Goal: Information Seeking & Learning: Compare options

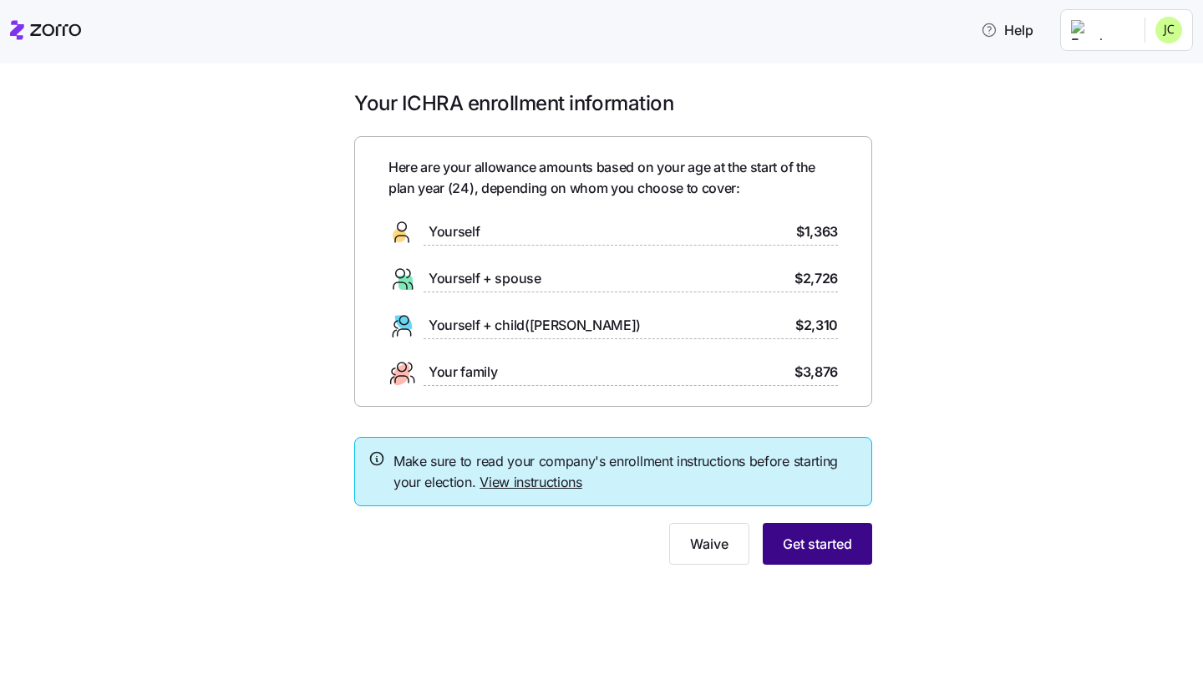
click at [846, 555] on button "Get started" at bounding box center [817, 544] width 109 height 42
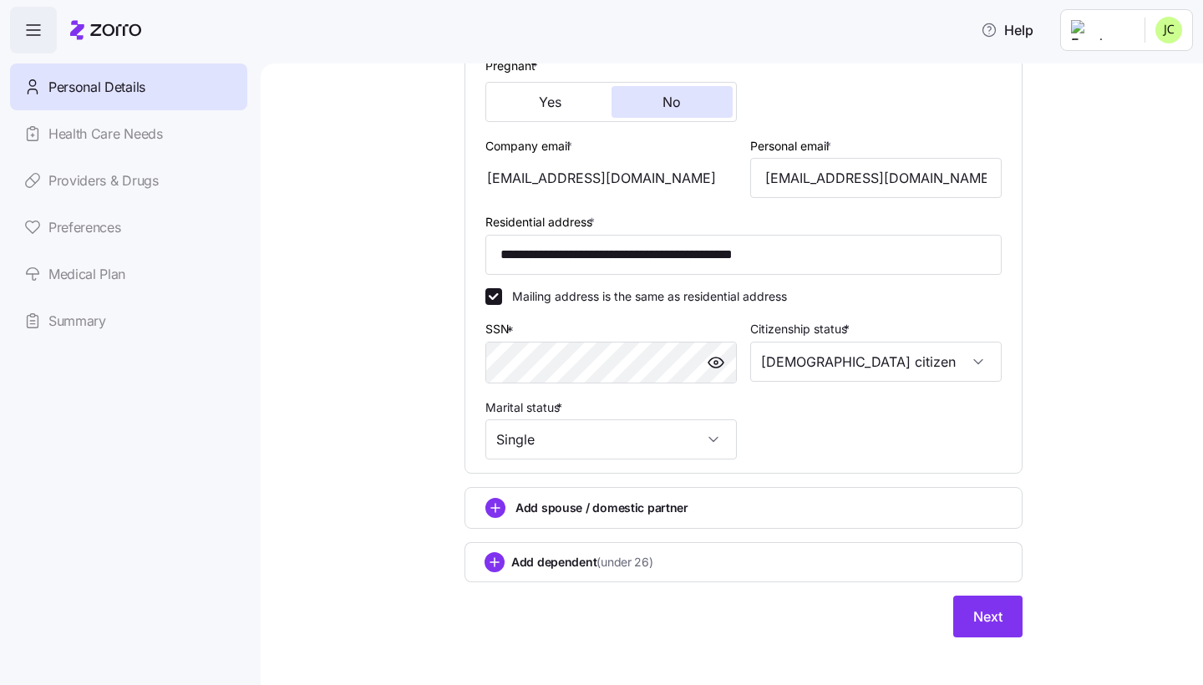
scroll to position [423, 0]
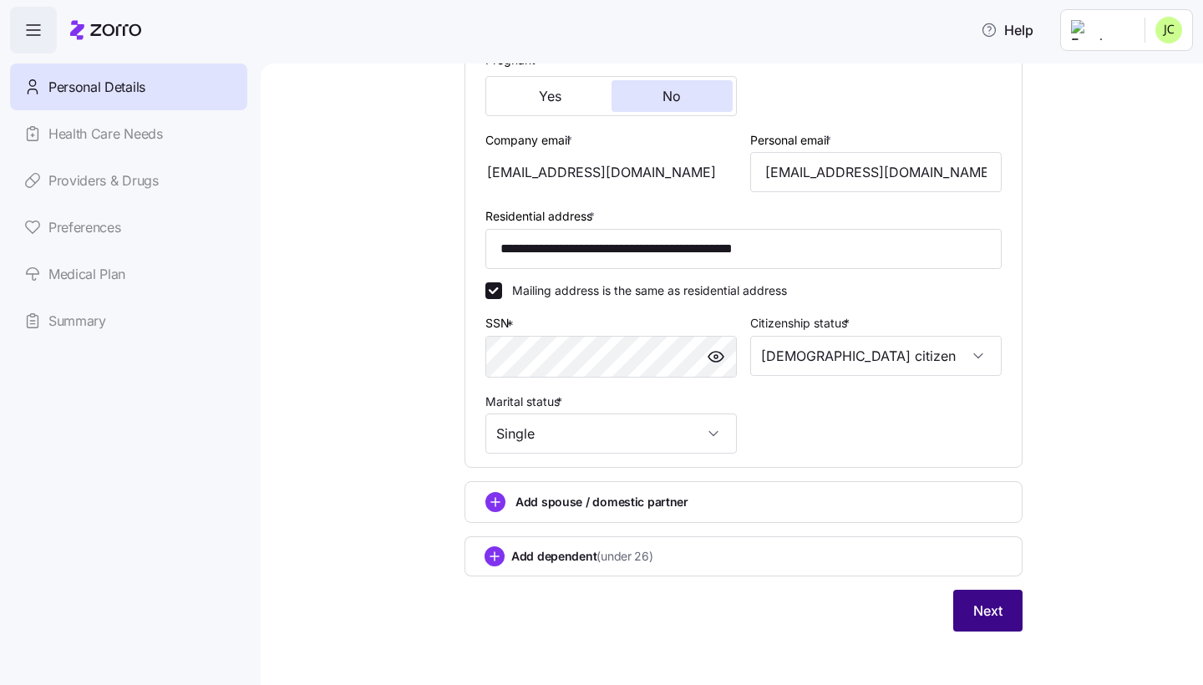
click at [984, 591] on button "Next" at bounding box center [987, 611] width 69 height 42
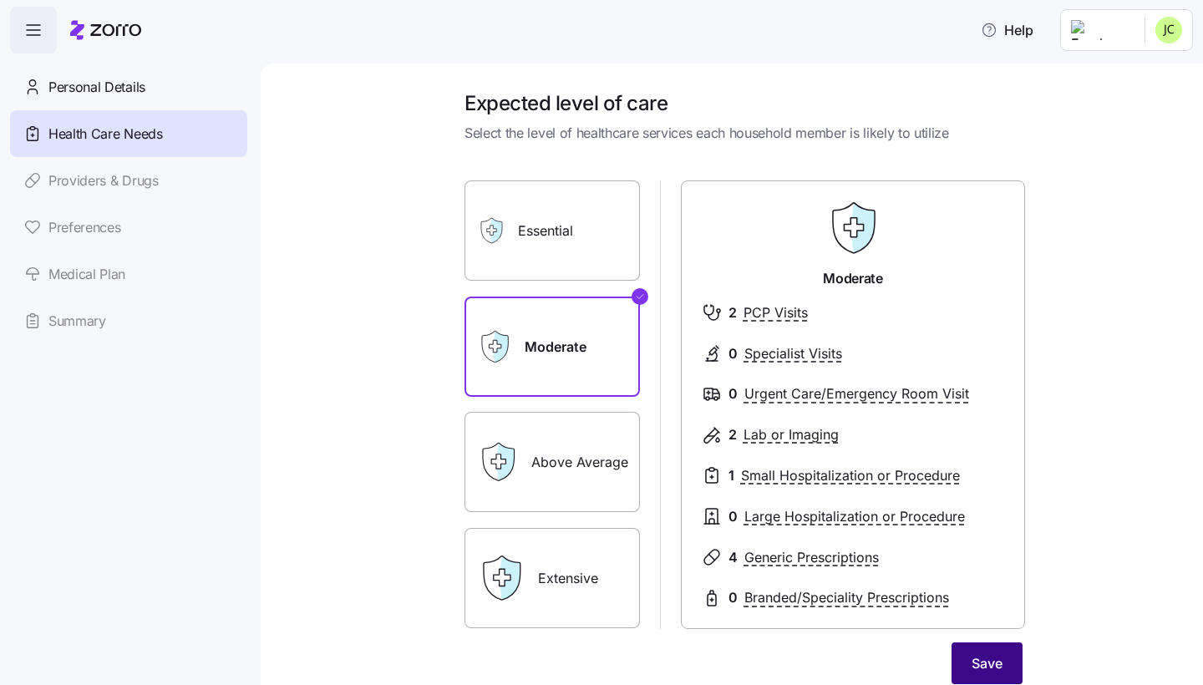
click at [982, 591] on button "Save" at bounding box center [986, 663] width 71 height 42
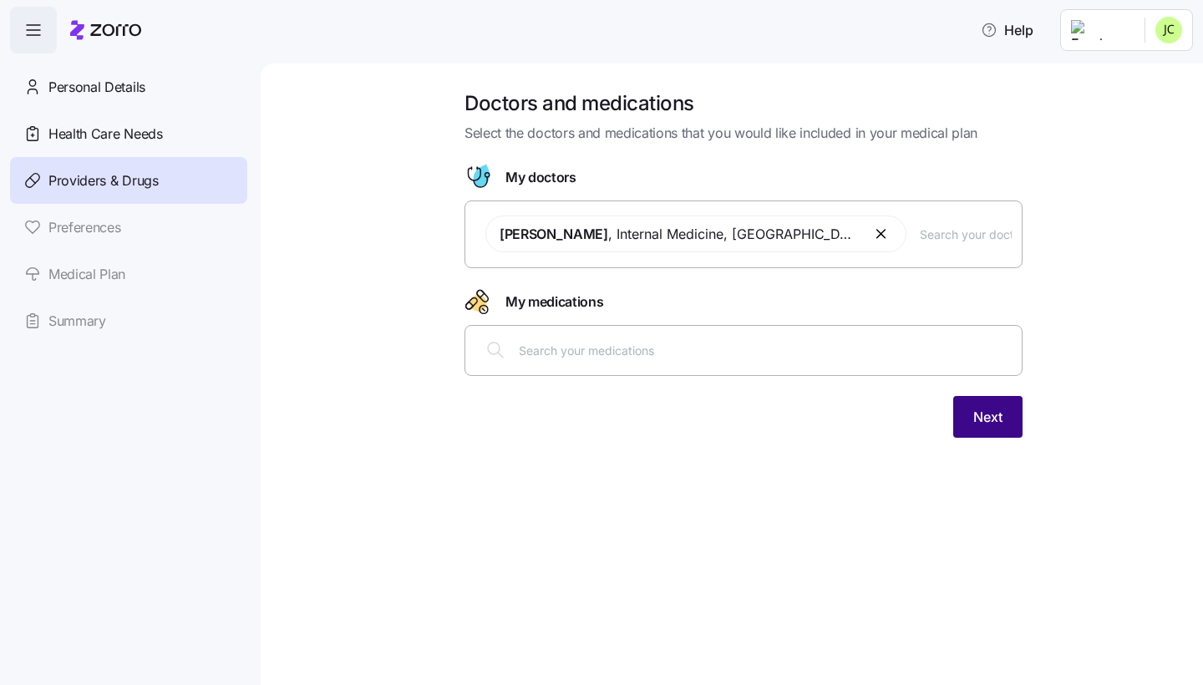
click at [991, 404] on button "Next" at bounding box center [987, 417] width 69 height 42
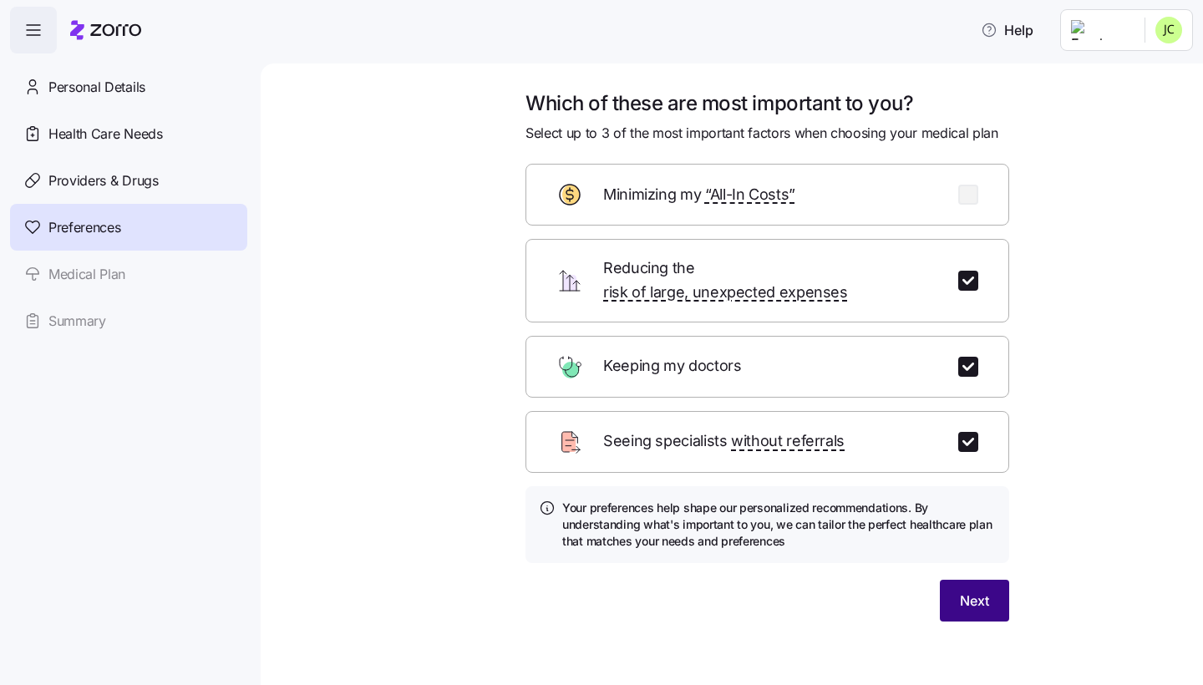
click at [976, 591] on span "Next" at bounding box center [974, 601] width 29 height 20
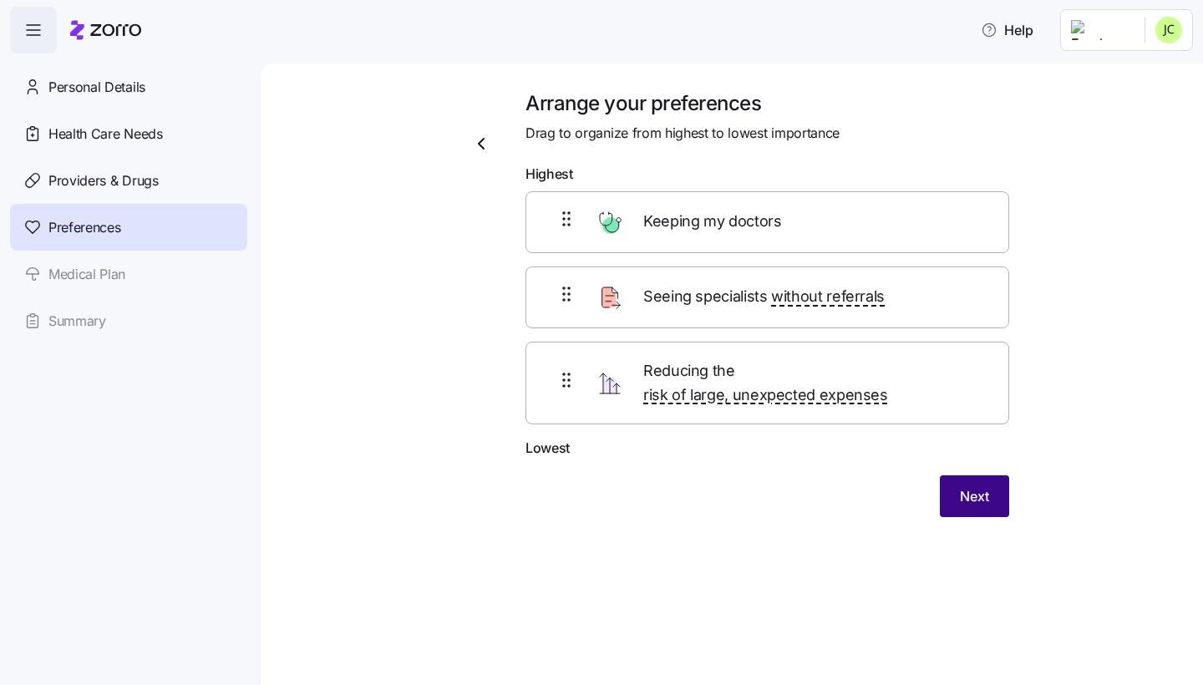
click at [963, 475] on button "Next" at bounding box center [974, 496] width 69 height 42
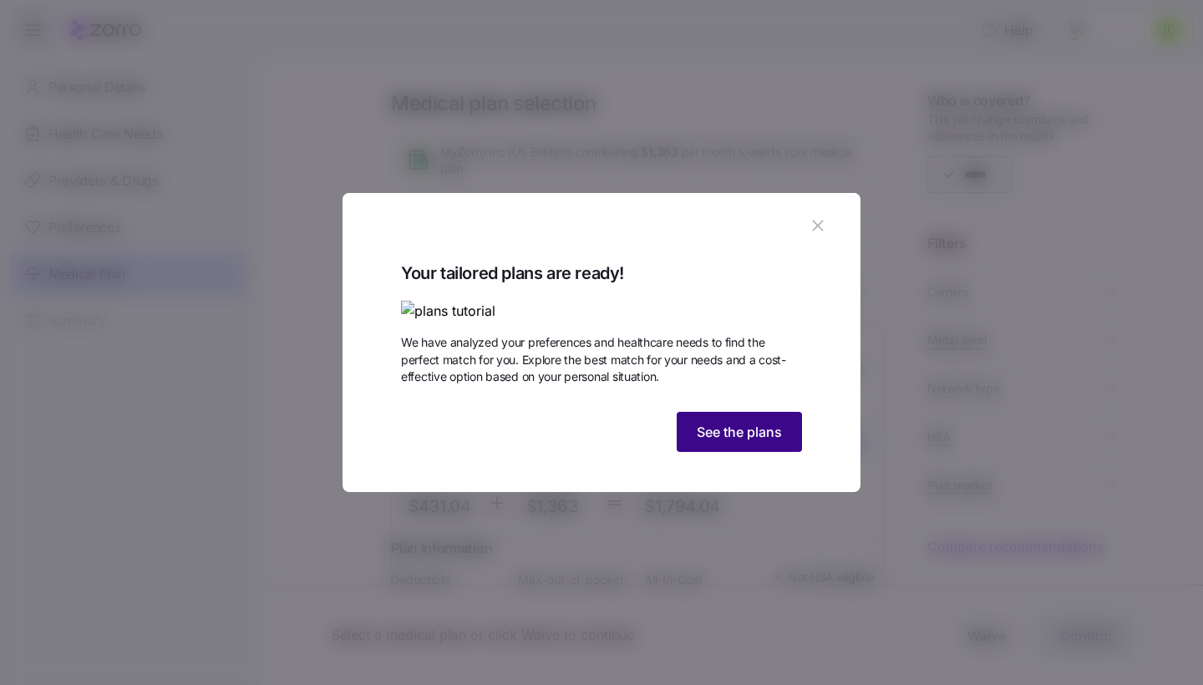
click at [787, 452] on button "See the plans" at bounding box center [739, 432] width 125 height 40
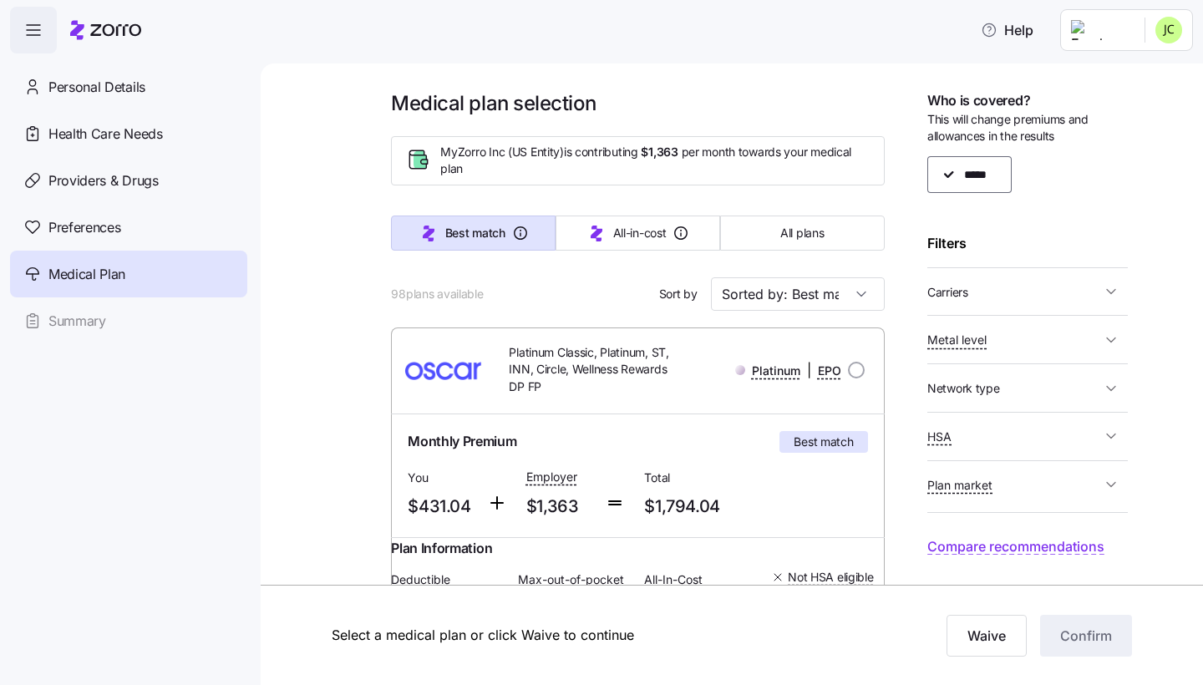
click at [1038, 395] on button "Network type" at bounding box center [1027, 388] width 200 height 34
click at [1023, 438] on span "HSA" at bounding box center [1014, 436] width 174 height 21
click at [1027, 434] on span "HSA" at bounding box center [1014, 436] width 174 height 21
click at [1027, 484] on span "Plan market" at bounding box center [1014, 484] width 174 height 21
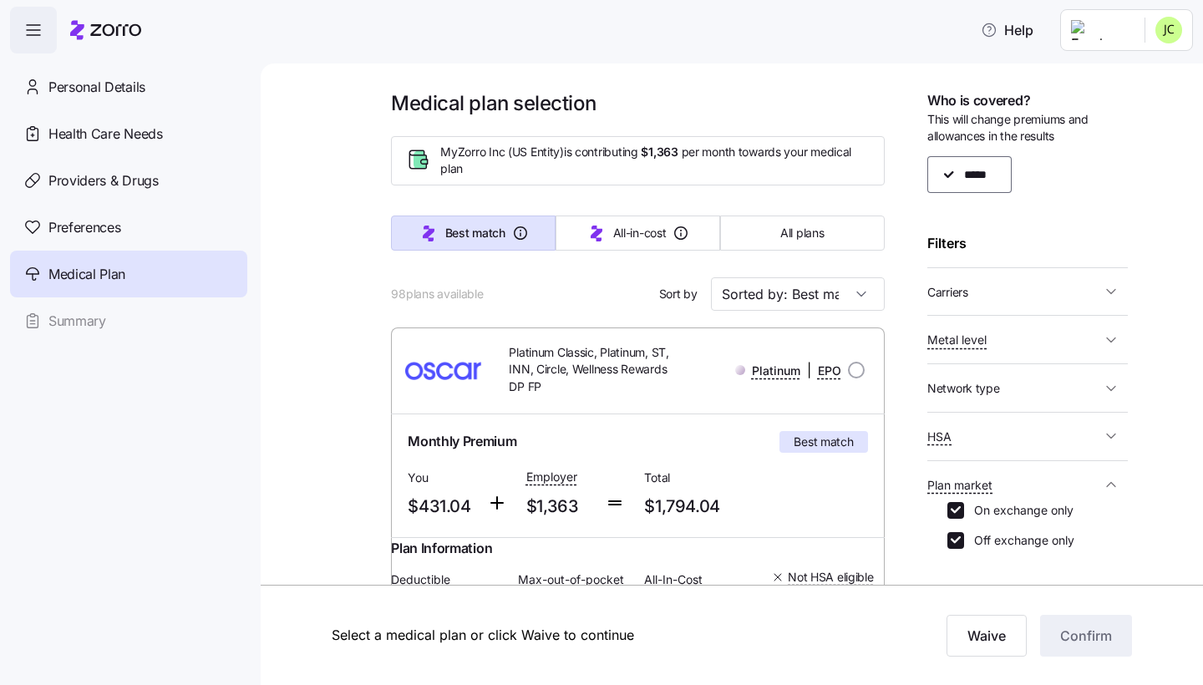
click at [1007, 510] on label "On exchange only" at bounding box center [1018, 510] width 109 height 17
click at [964, 510] on input "On exchange only" at bounding box center [955, 510] width 17 height 17
checkbox input "false"
click at [1105, 483] on icon "button" at bounding box center [1111, 484] width 17 height 17
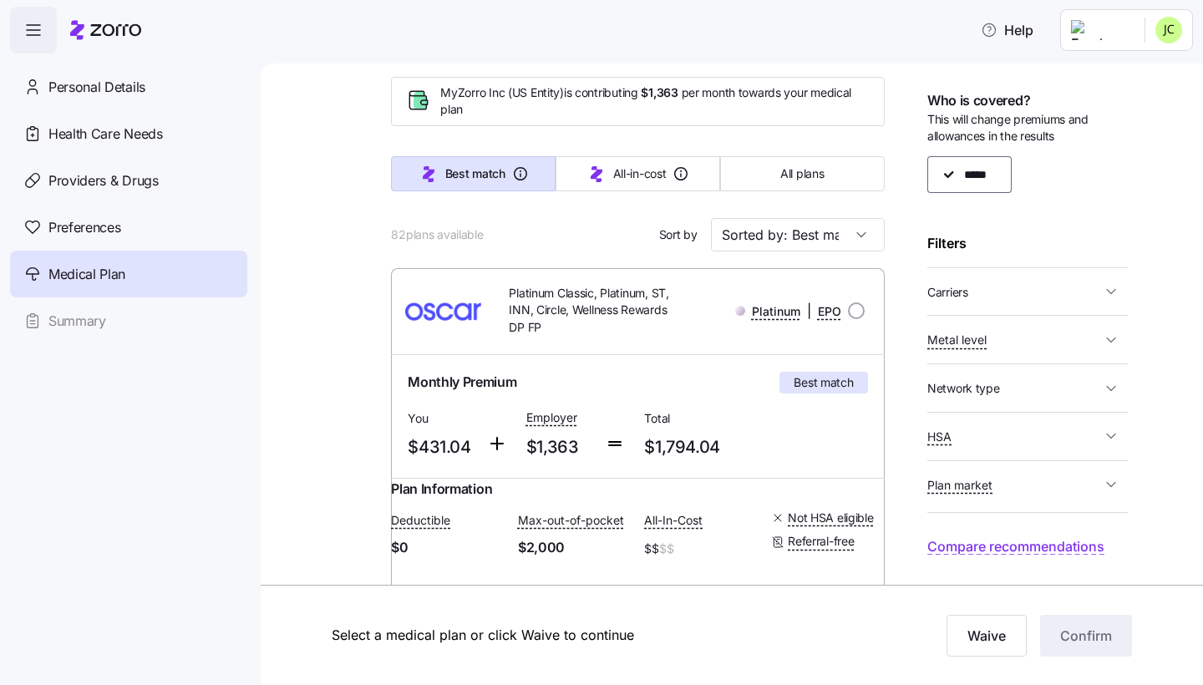
scroll to position [60, 0]
click at [1076, 478] on span "Plan market" at bounding box center [1014, 484] width 174 height 21
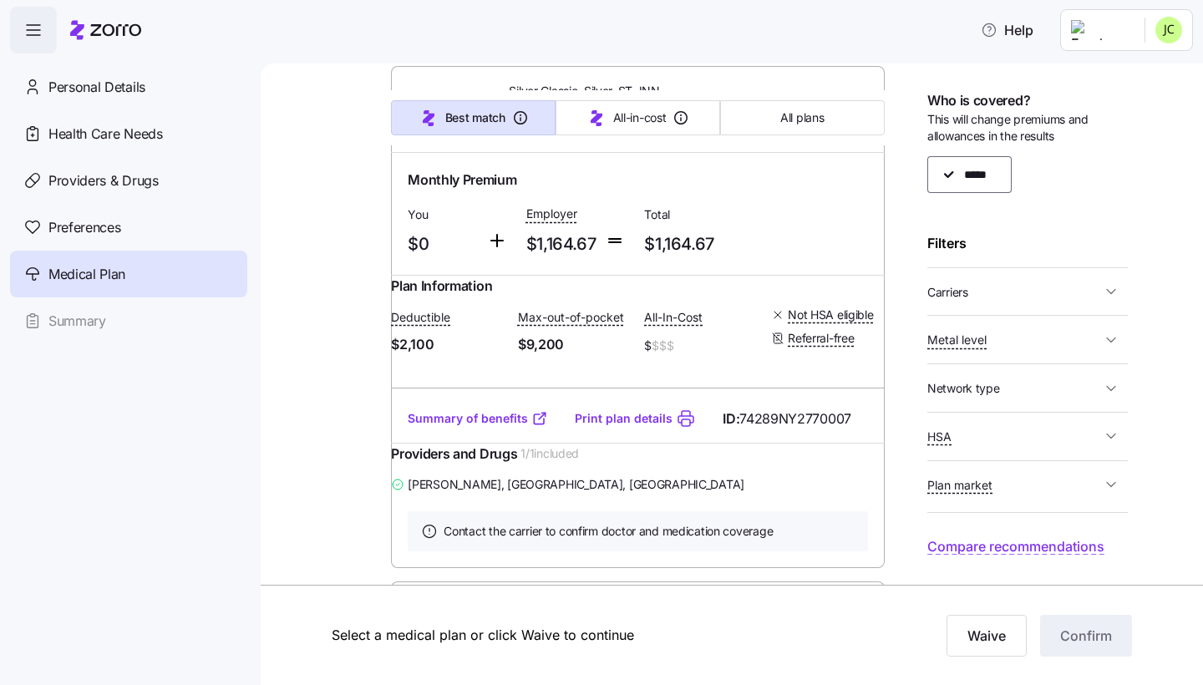
scroll to position [3564, 0]
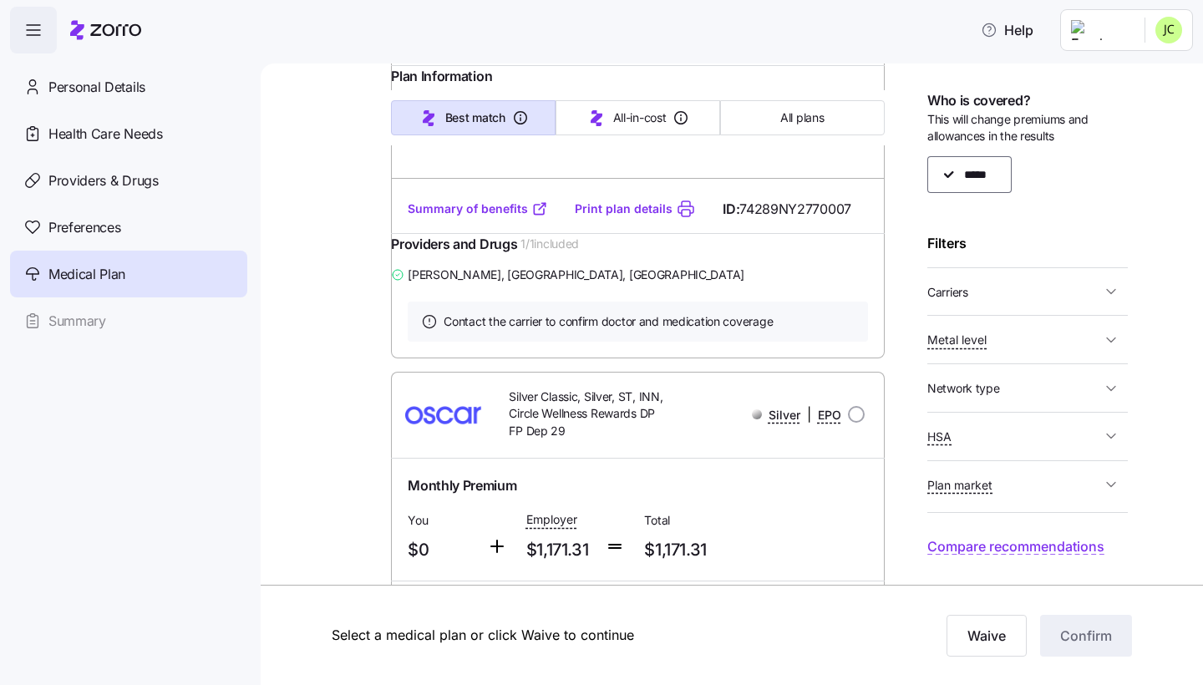
click at [981, 490] on button "Plan market" at bounding box center [1027, 485] width 200 height 34
click at [960, 490] on button "Plan market" at bounding box center [1027, 485] width 200 height 34
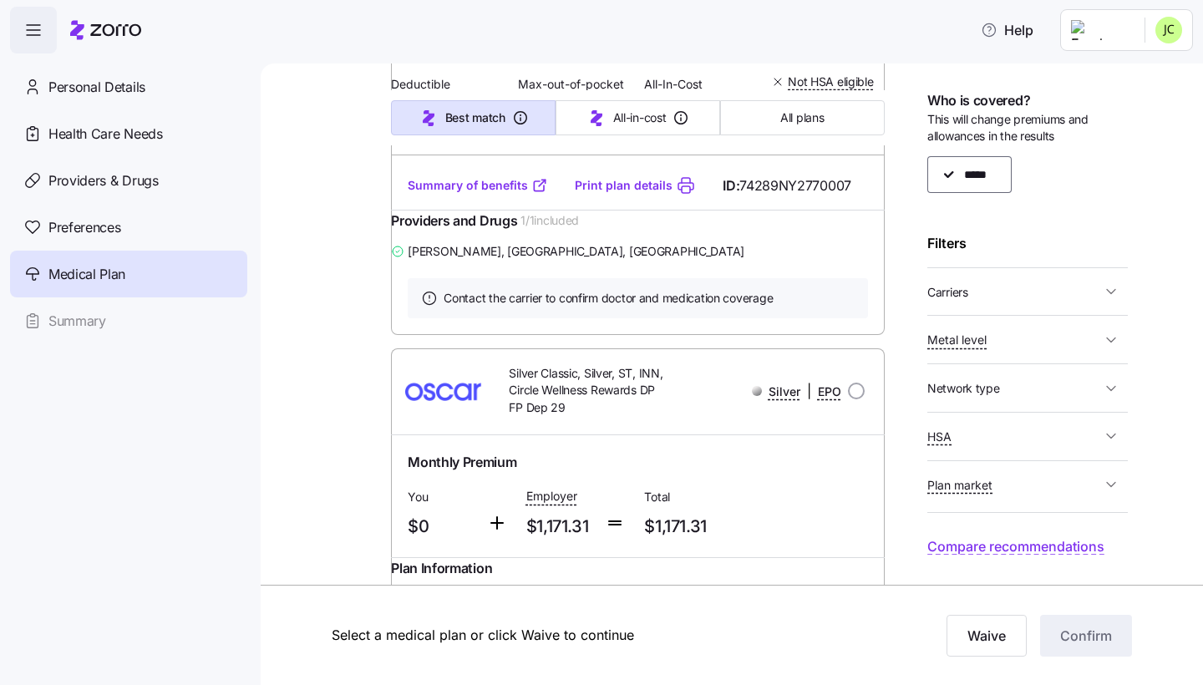
scroll to position [3579, 0]
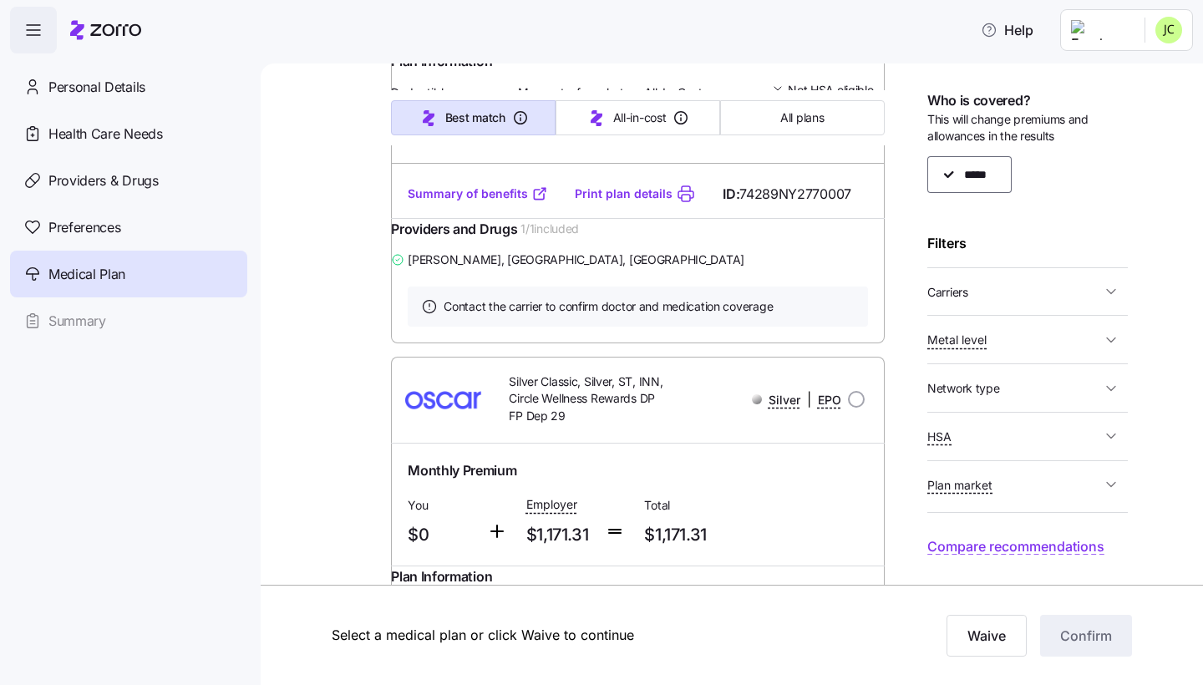
click at [1045, 496] on div "Who is covered? This will change premiums and allowances in the results ***** F…" at bounding box center [1027, 322] width 200 height 464
click at [1057, 477] on span "Plan market" at bounding box center [1014, 484] width 174 height 21
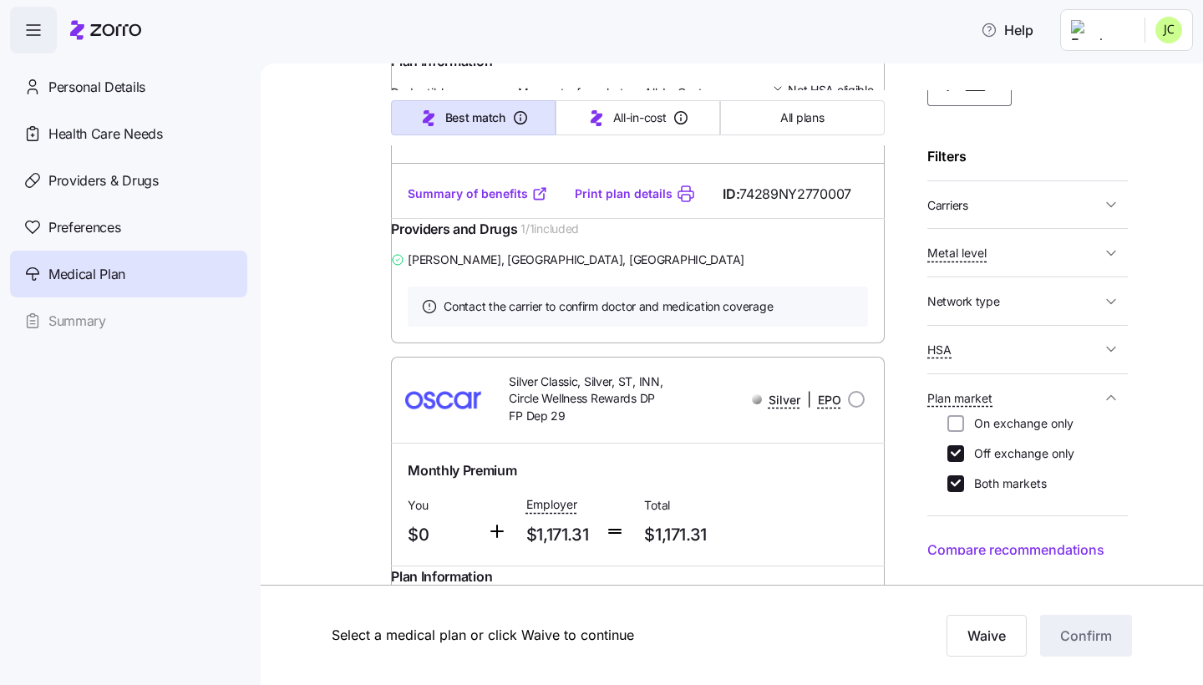
scroll to position [86, 0]
click at [1033, 483] on label "Both markets" at bounding box center [1005, 484] width 83 height 17
click at [964, 483] on input "Both markets" at bounding box center [955, 484] width 17 height 17
checkbox input "false"
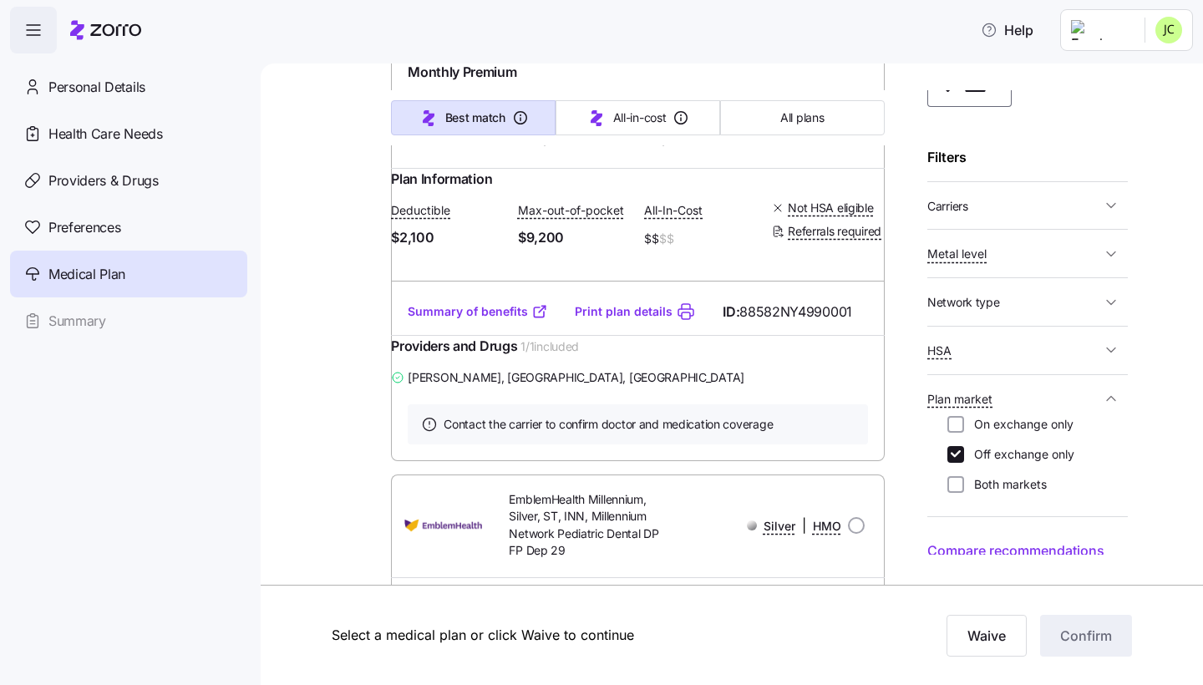
click at [1105, 393] on icon "button" at bounding box center [1111, 398] width 17 height 17
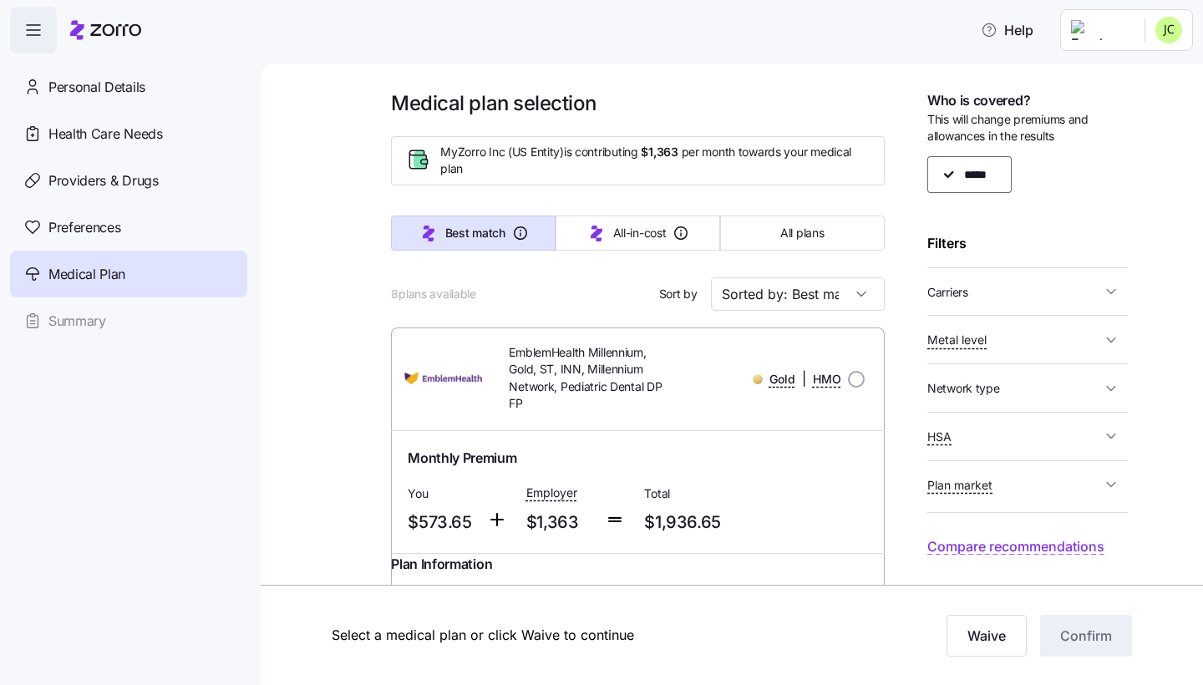
scroll to position [0, 0]
click at [777, 231] on button "All plans" at bounding box center [802, 233] width 165 height 35
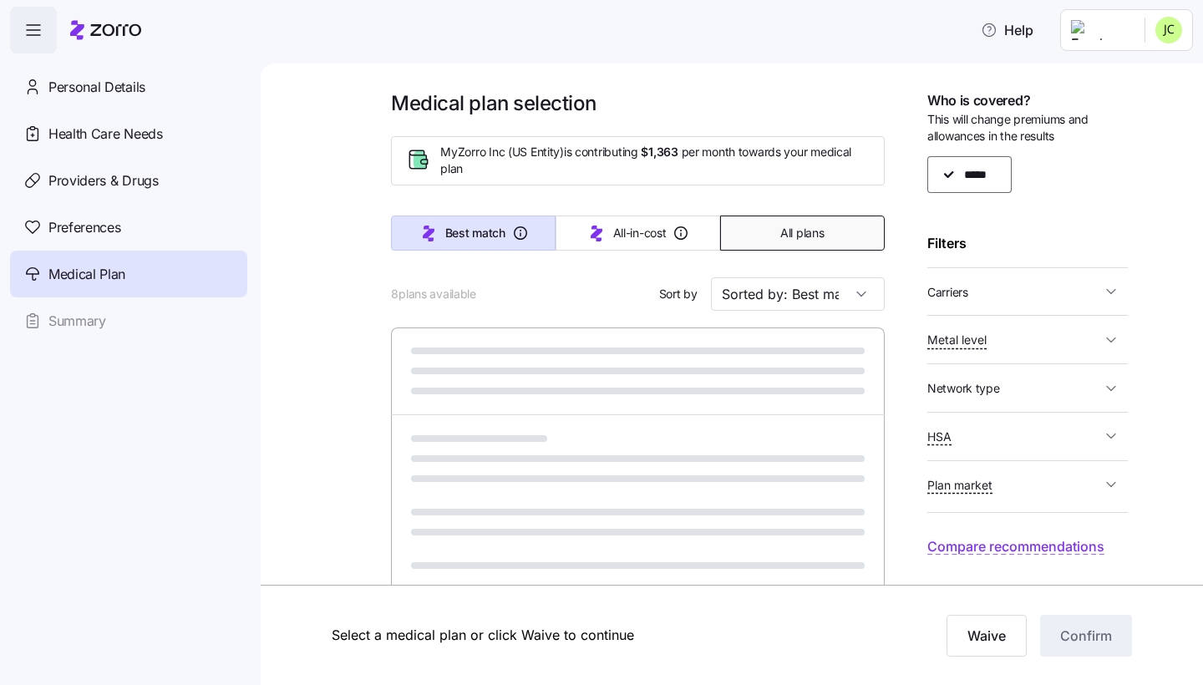
type input "Sorted by: Premium"
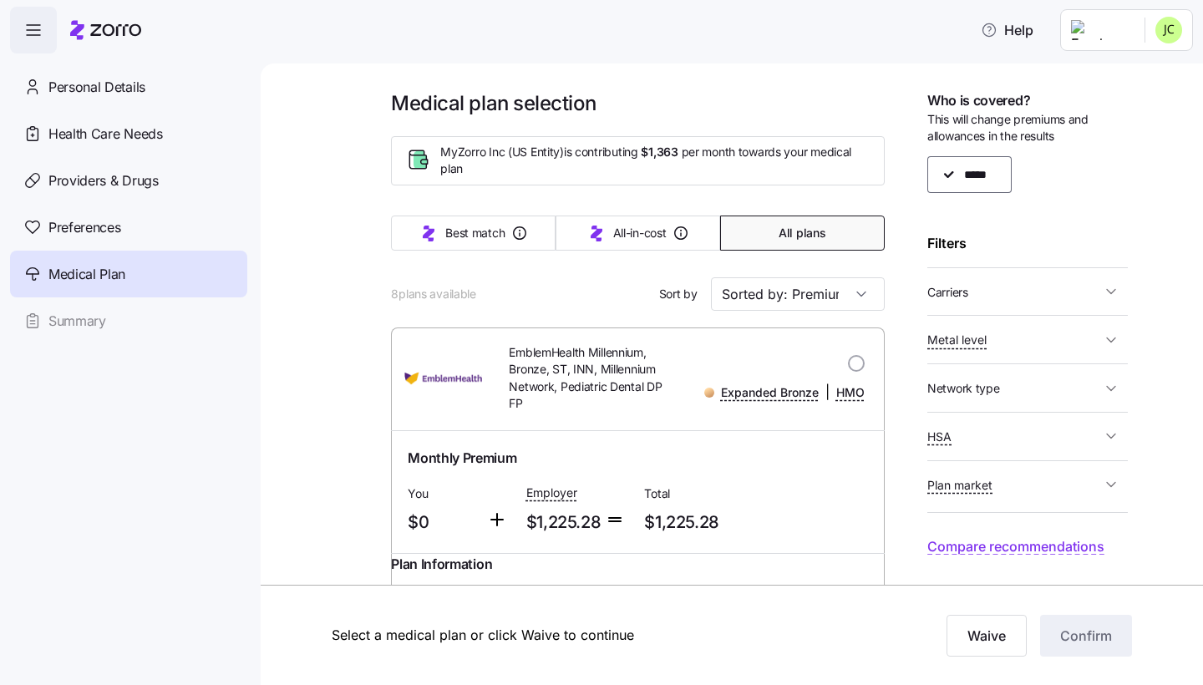
click at [1026, 335] on span "Metal level" at bounding box center [1014, 339] width 174 height 21
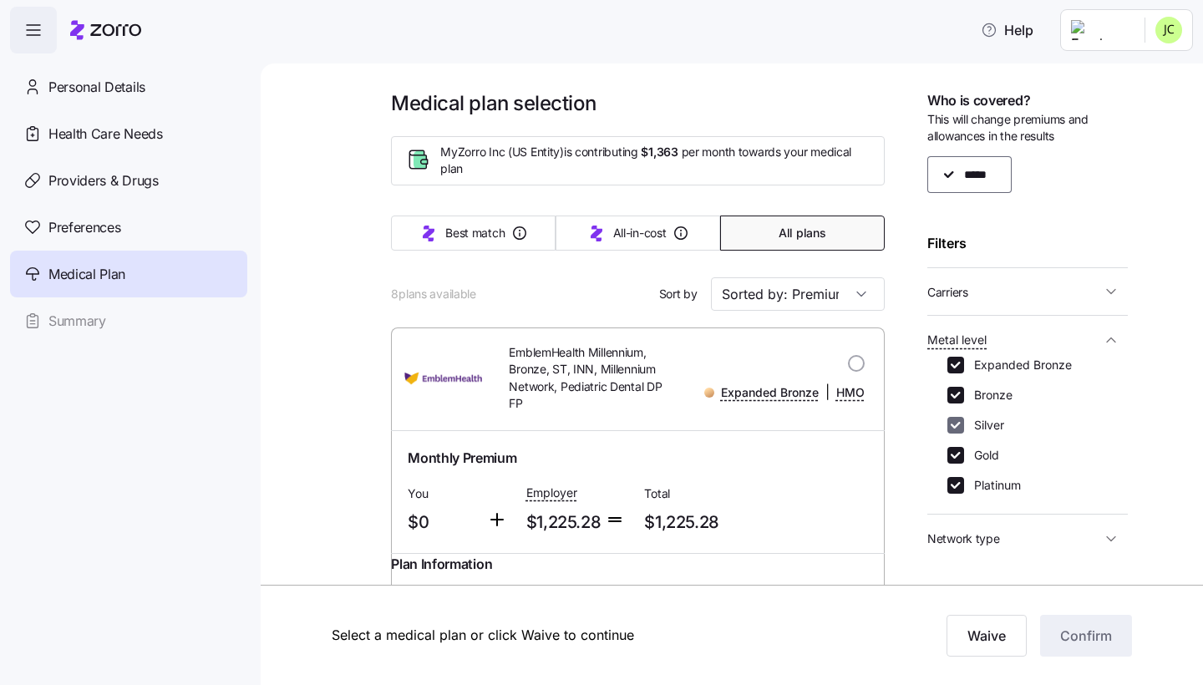
click at [959, 421] on input "Silver" at bounding box center [955, 425] width 17 height 17
checkbox input "false"
click at [959, 462] on div "Expanded Bronze Bronze Silver Gold Platinum" at bounding box center [1027, 425] width 160 height 137
click at [960, 451] on input "Gold" at bounding box center [955, 455] width 17 height 17
checkbox input "false"
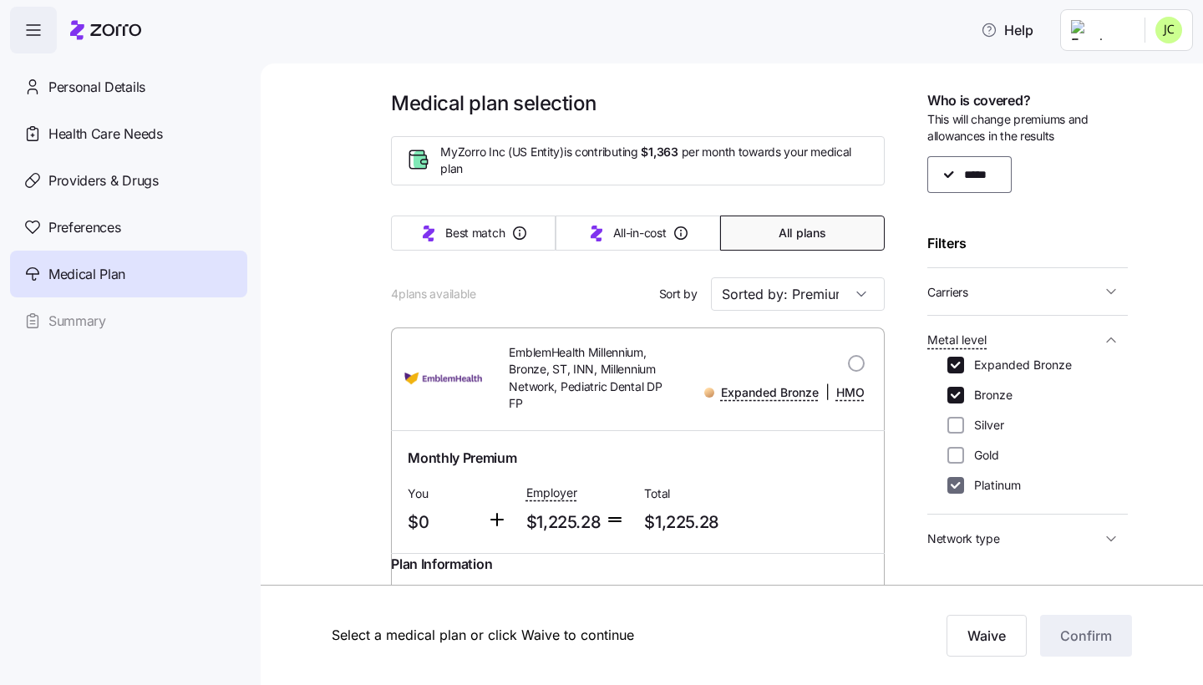
click at [960, 489] on input "Platinum" at bounding box center [955, 485] width 17 height 17
checkbox input "false"
click at [1083, 329] on span "Metal level" at bounding box center [1014, 339] width 174 height 21
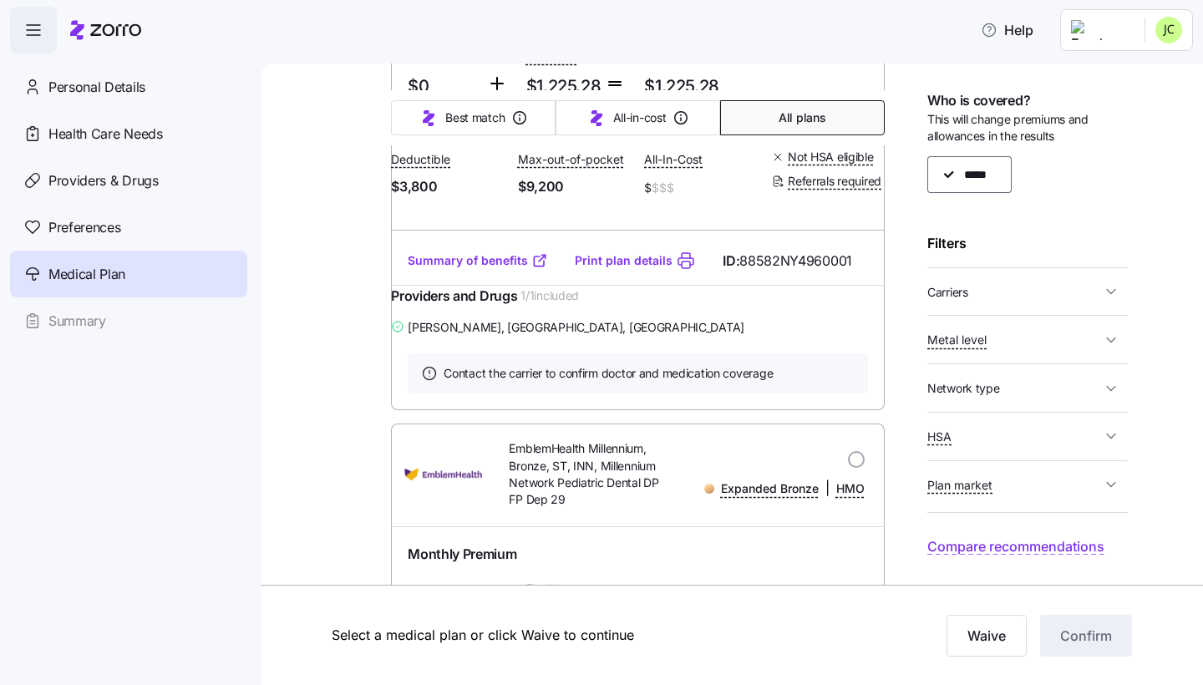
scroll to position [366, 0]
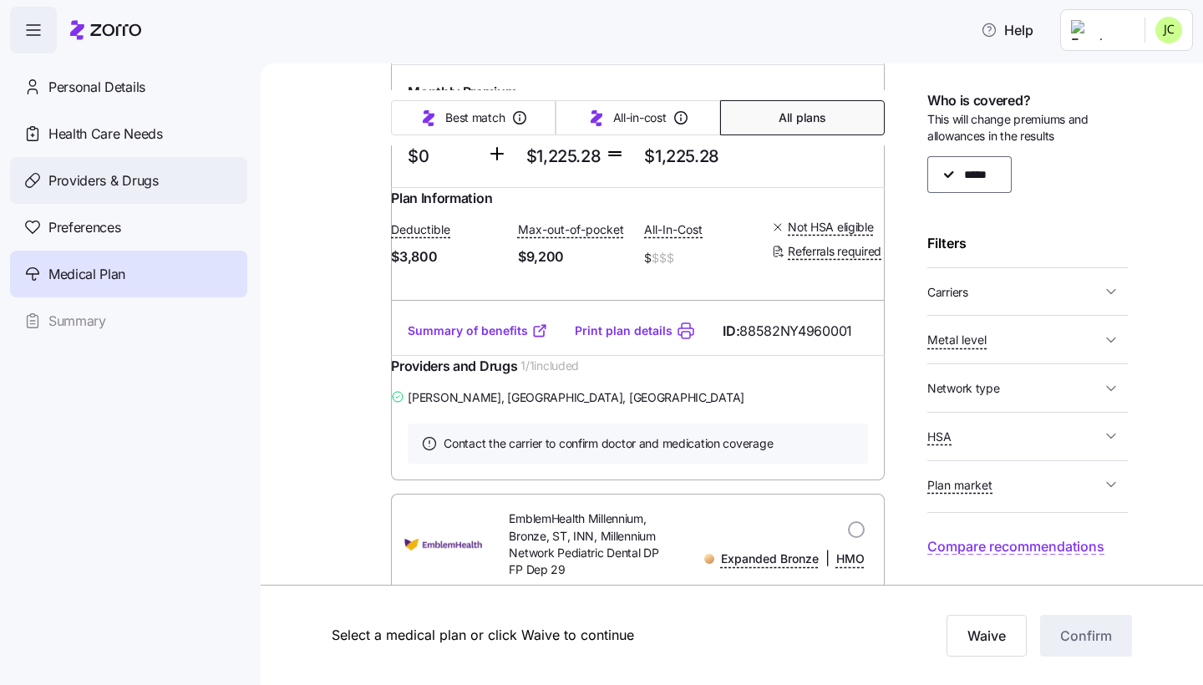
click at [145, 186] on span "Providers & Drugs" at bounding box center [103, 180] width 110 height 21
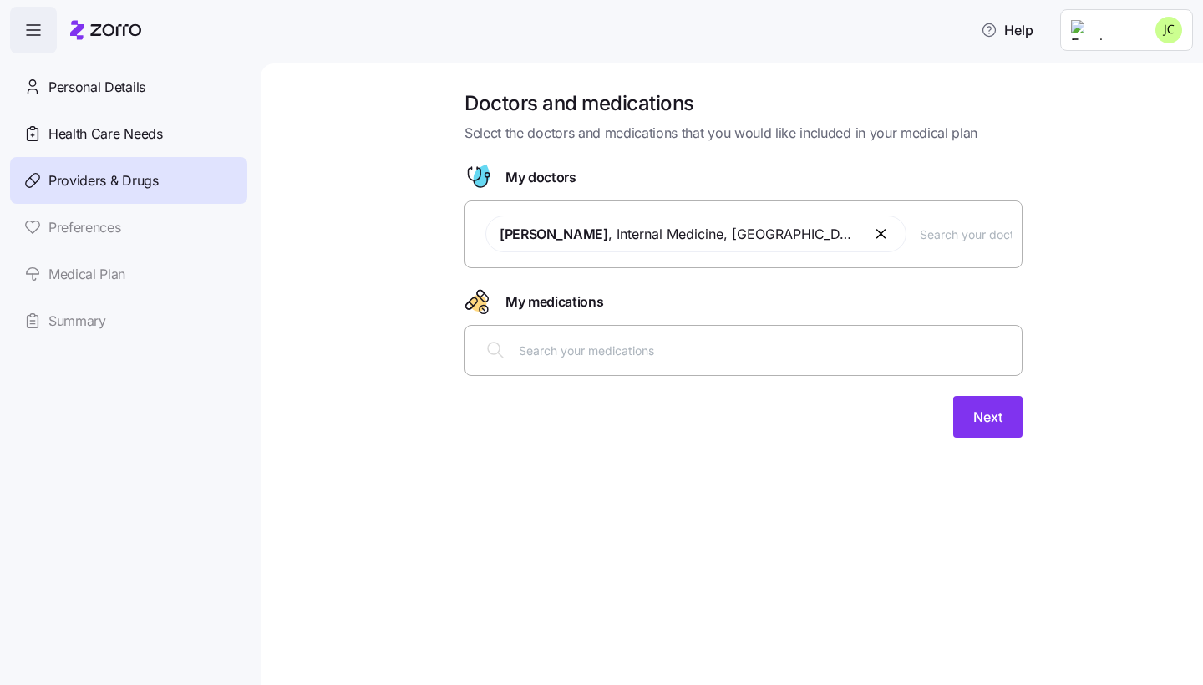
click at [872, 241] on button "button" at bounding box center [882, 234] width 20 height 20
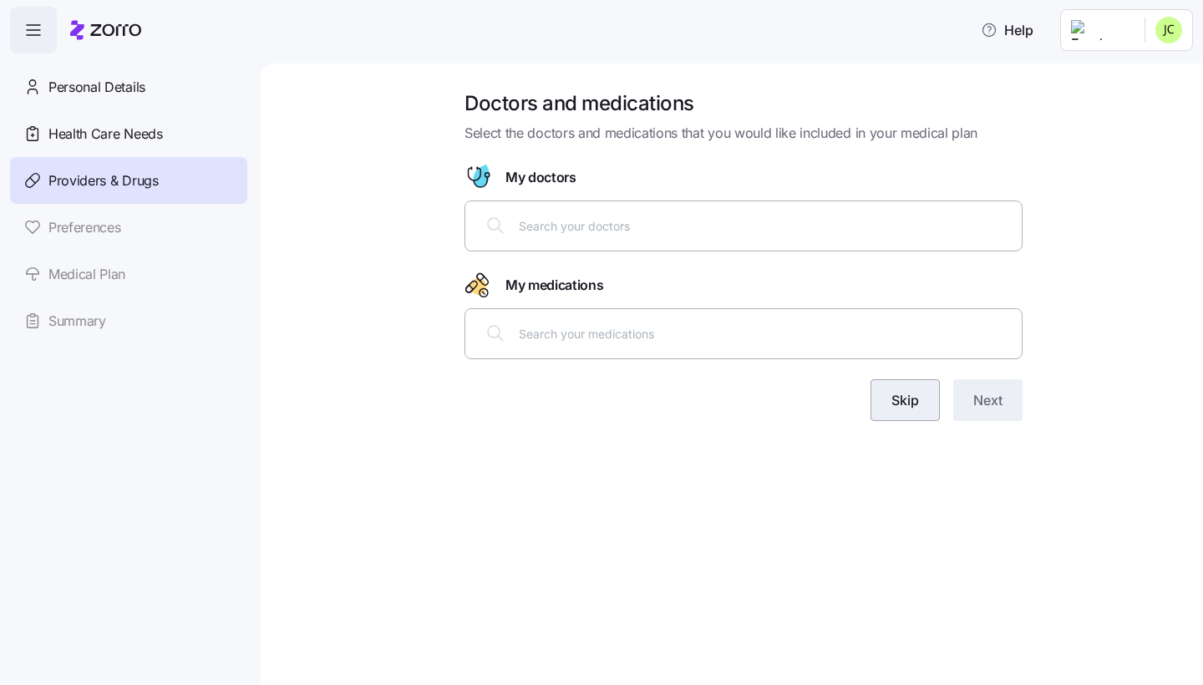
click at [931, 399] on button "Skip" at bounding box center [904, 400] width 69 height 42
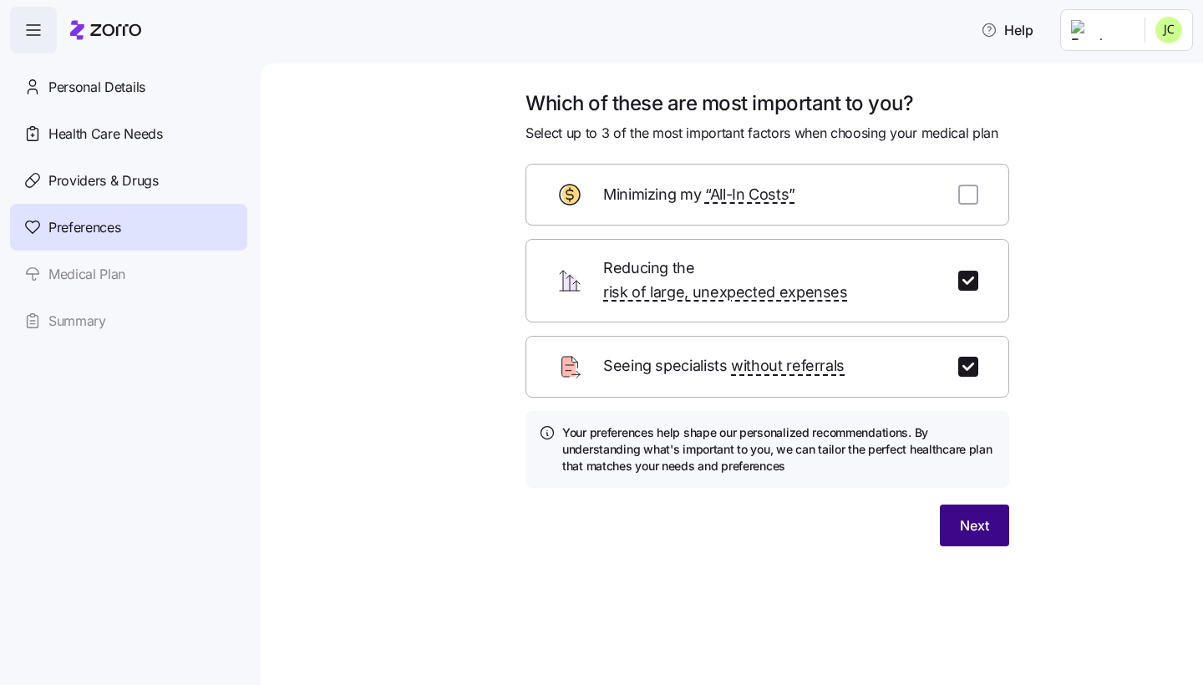
click at [972, 515] on span "Next" at bounding box center [974, 525] width 29 height 20
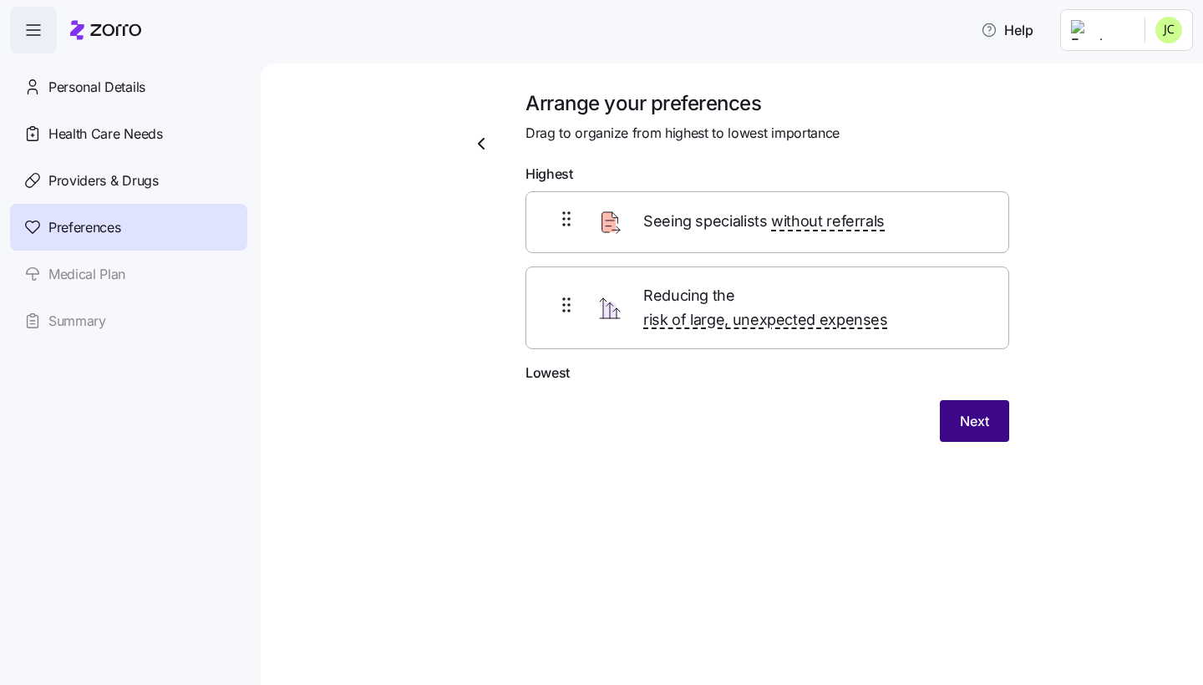
click at [991, 407] on button "Next" at bounding box center [974, 421] width 69 height 42
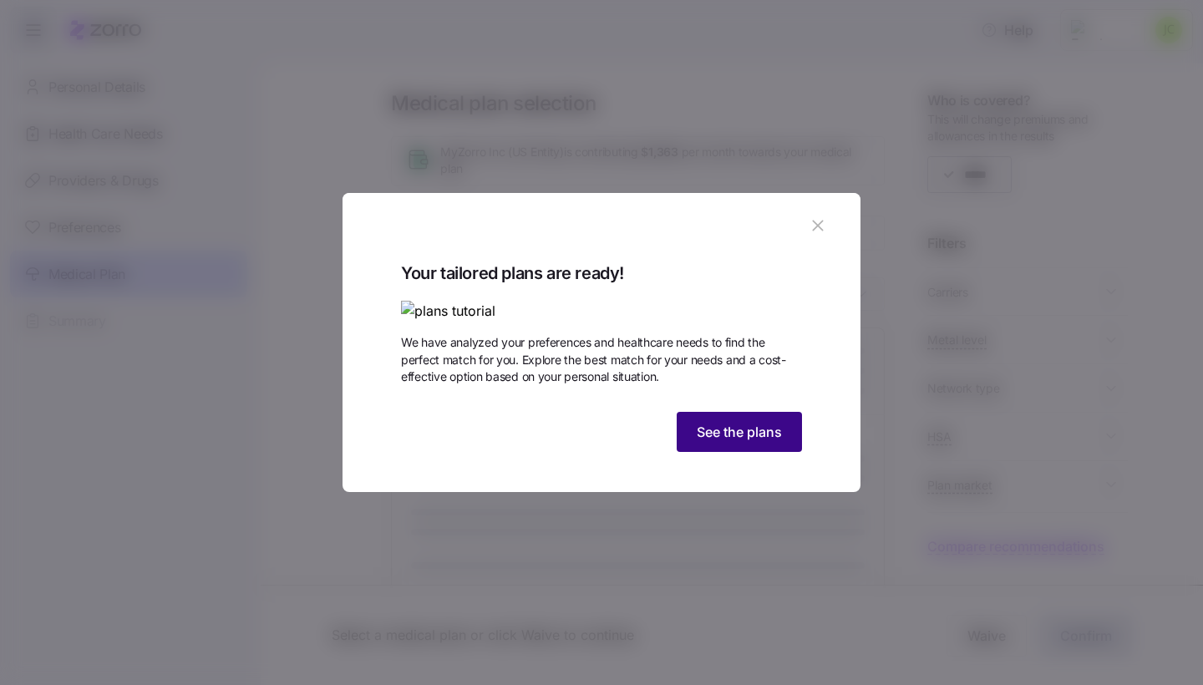
click at [767, 442] on span "See the plans" at bounding box center [739, 432] width 85 height 20
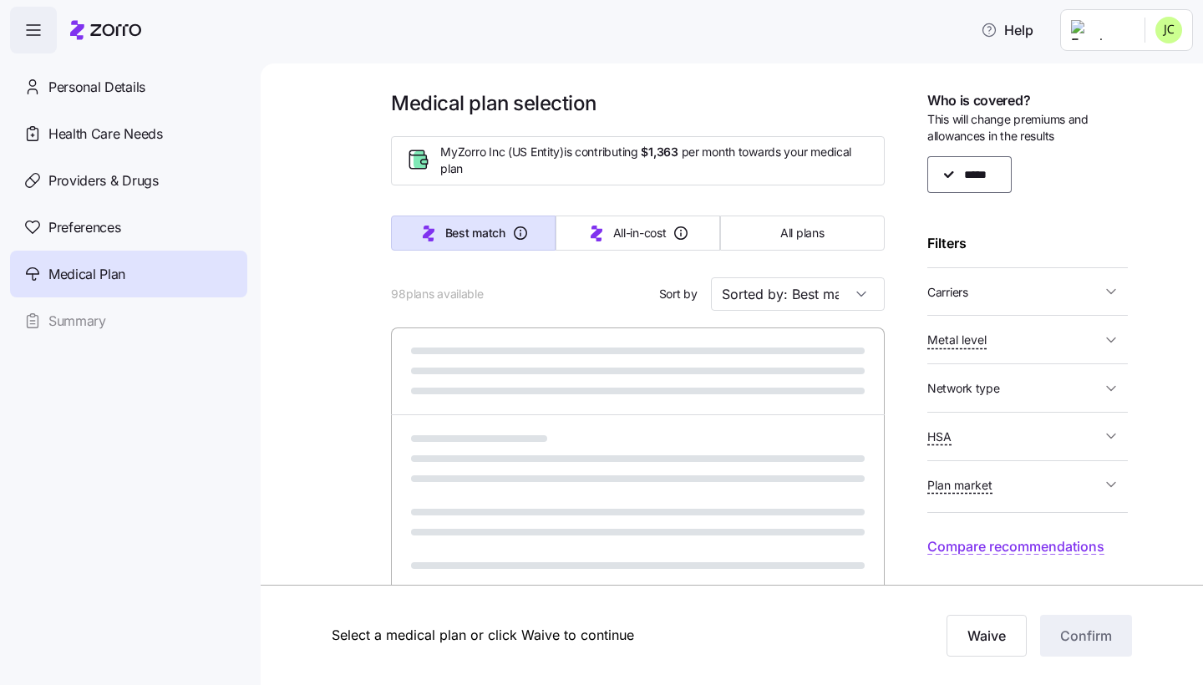
click at [1019, 474] on span "Plan market" at bounding box center [1014, 484] width 174 height 21
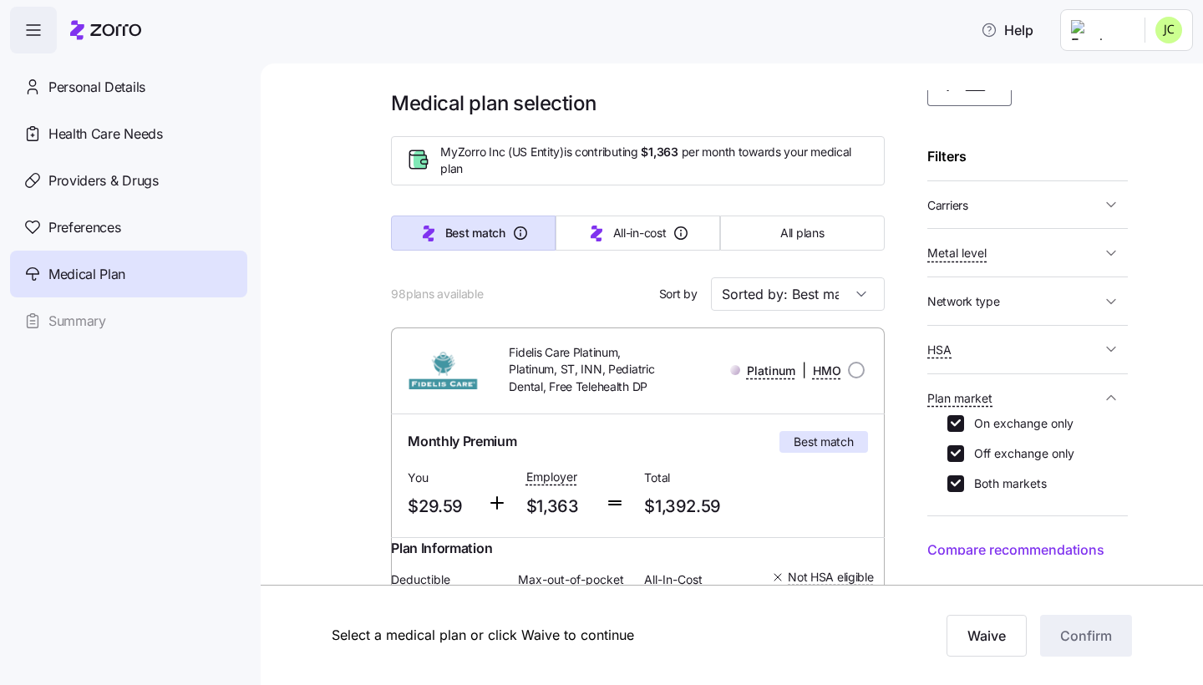
scroll to position [86, 0]
click at [1012, 479] on label "Both markets" at bounding box center [1005, 484] width 83 height 17
click at [964, 479] on input "Both markets" at bounding box center [955, 484] width 17 height 17
checkbox input "false"
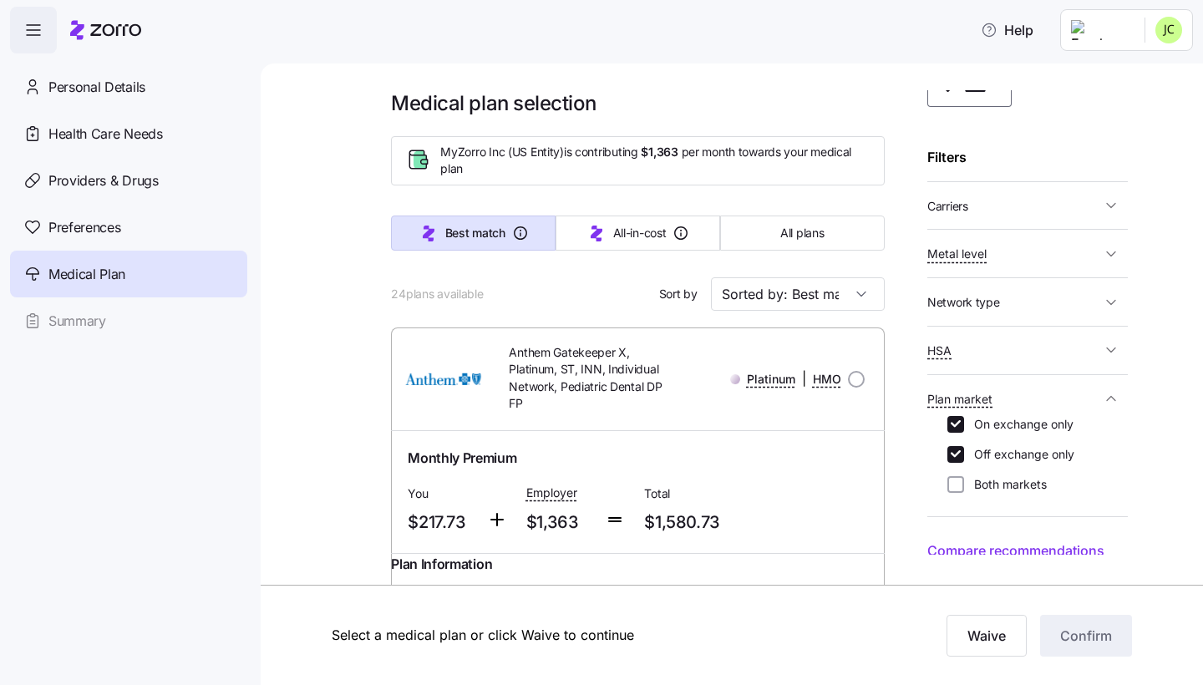
click at [1012, 422] on label "On exchange only" at bounding box center [1018, 424] width 109 height 17
click at [964, 422] on input "On exchange only" at bounding box center [955, 424] width 17 height 17
checkbox input "false"
click at [1093, 390] on span "Plan market" at bounding box center [1014, 398] width 174 height 21
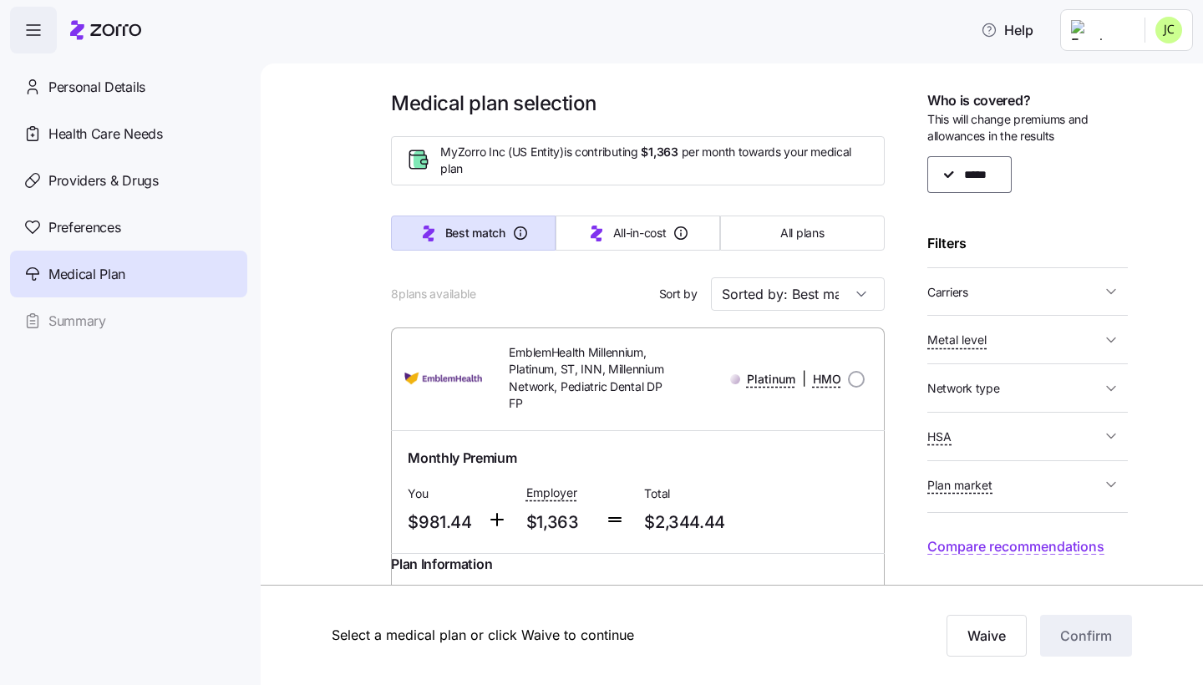
scroll to position [0, 0]
